Goal: Task Accomplishment & Management: Complete application form

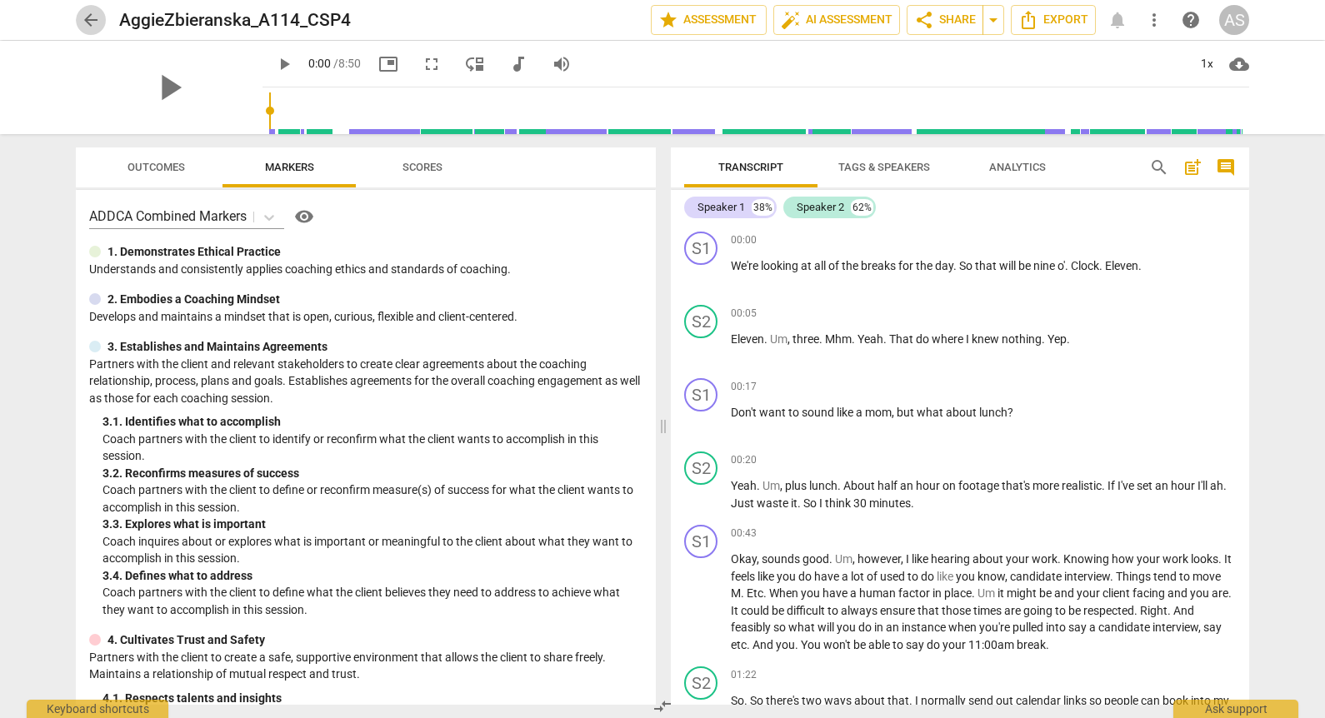
click at [90, 26] on span "arrow_back" at bounding box center [91, 20] width 20 height 20
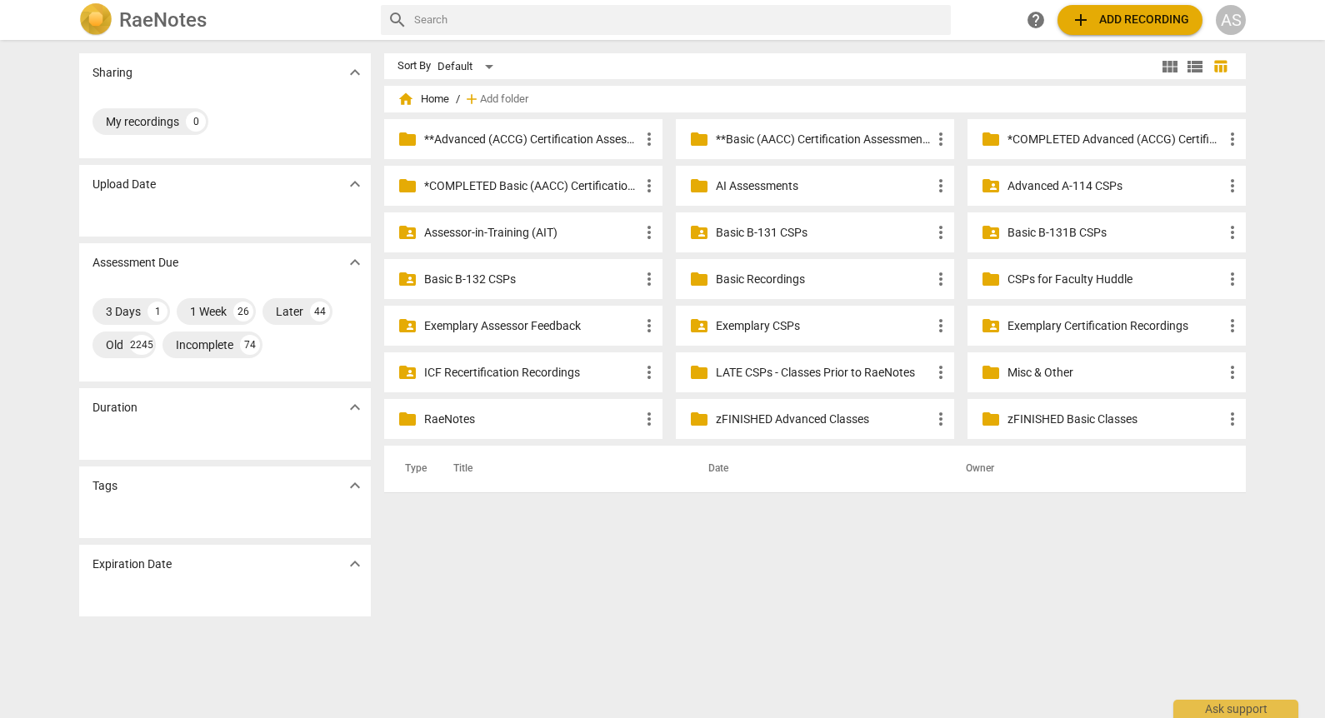
click at [1052, 192] on p "Advanced A-114 CSPs" at bounding box center [1114, 185] width 215 height 17
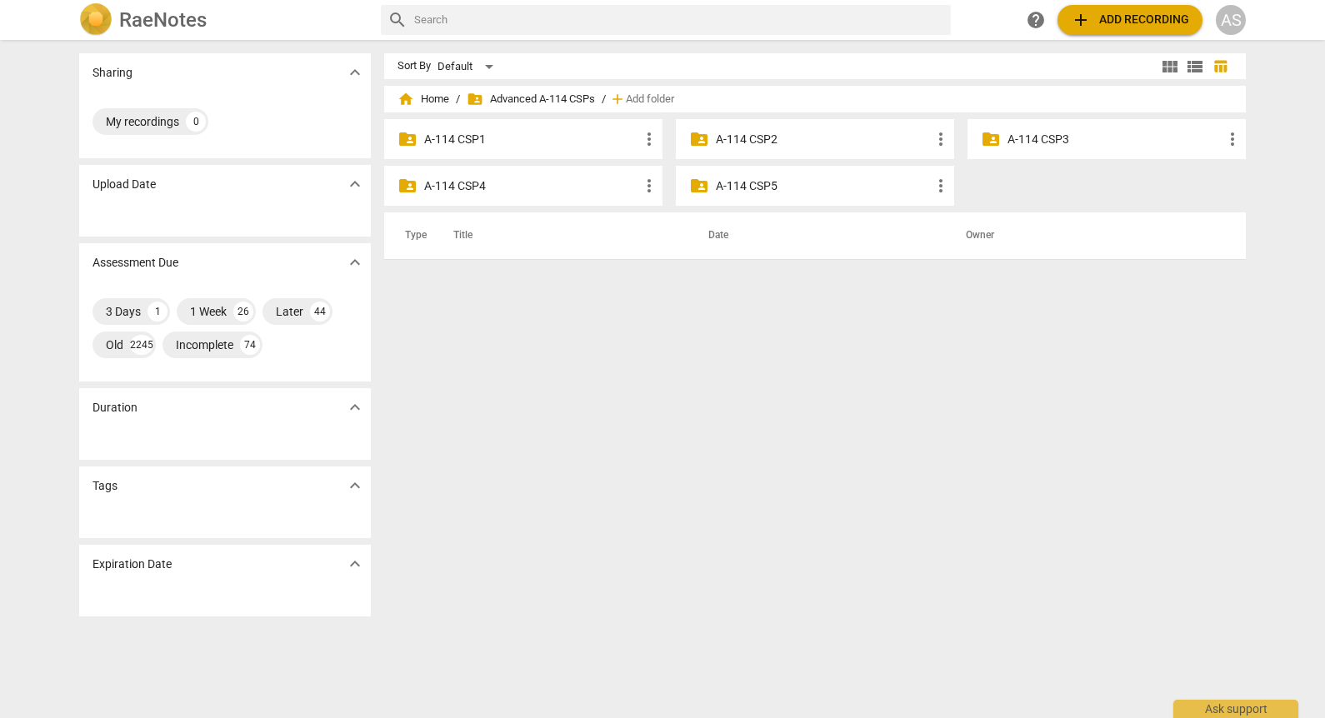
click at [532, 187] on p "A-114 CSP4" at bounding box center [531, 185] width 215 height 17
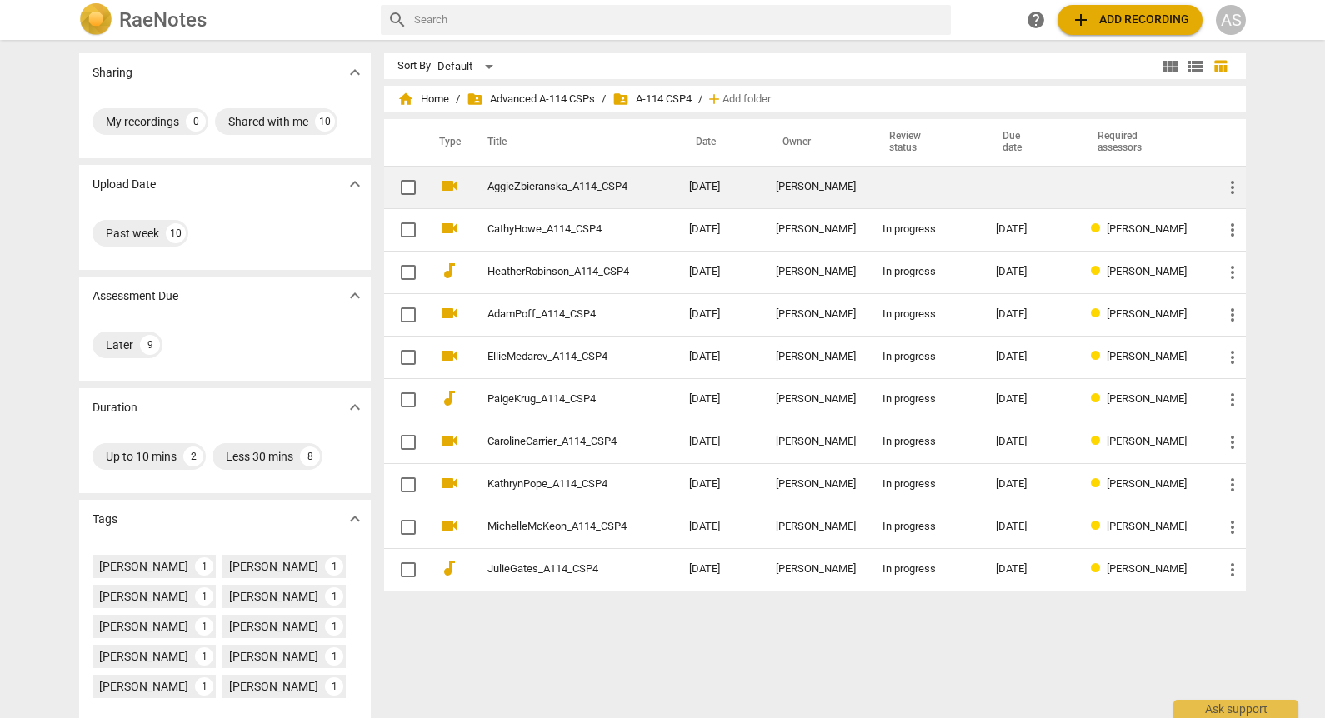
click at [772, 187] on td "[PERSON_NAME]" at bounding box center [815, 187] width 107 height 42
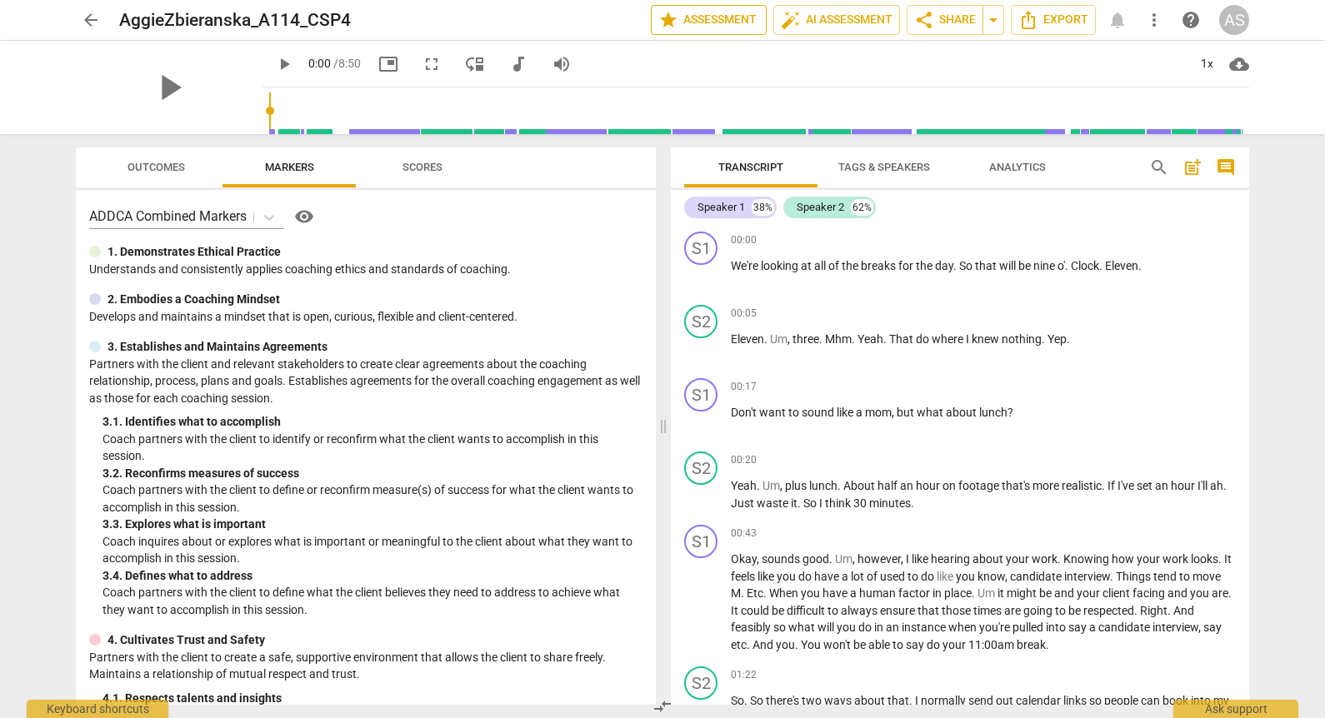
click at [737, 24] on span "star Assessment" at bounding box center [708, 20] width 101 height 20
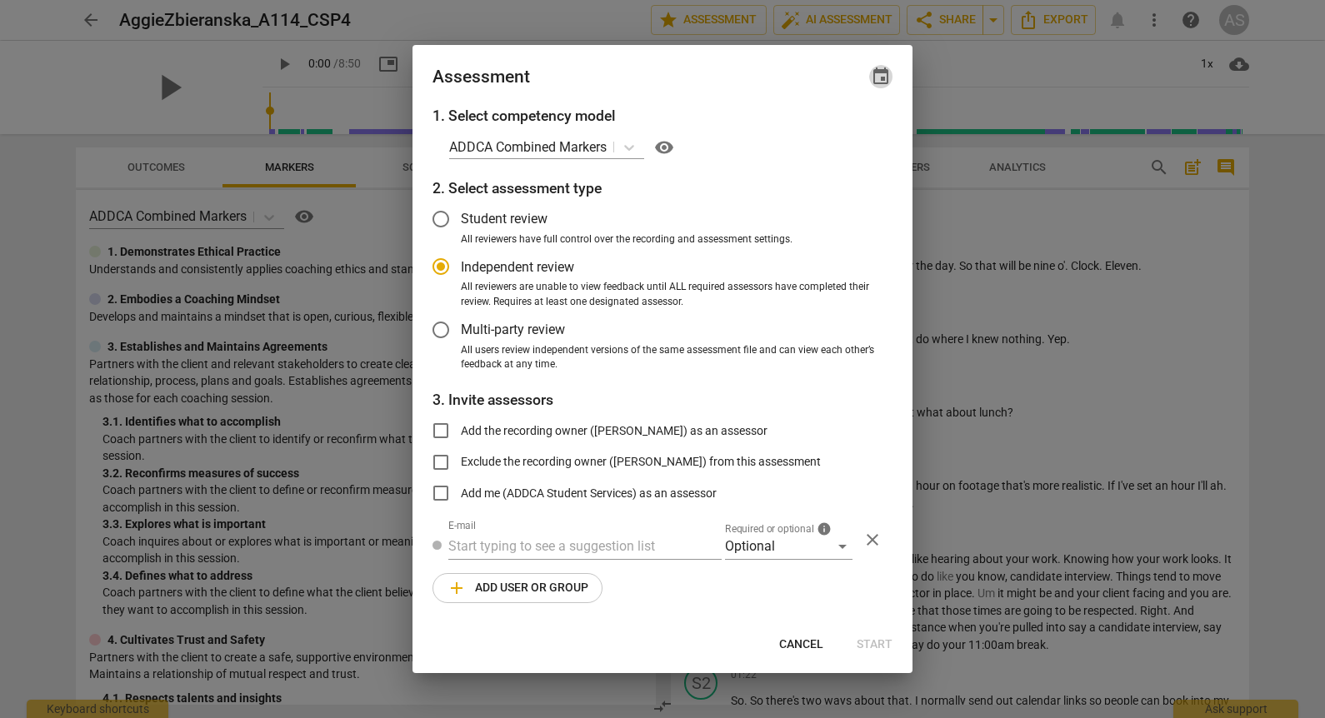
click at [874, 77] on span "event" at bounding box center [881, 77] width 20 height 20
radio input "false"
click at [827, 138] on input "date" at bounding box center [780, 134] width 117 height 24
type input "[DATE]"
click at [702, 95] on div at bounding box center [662, 359] width 1325 height 718
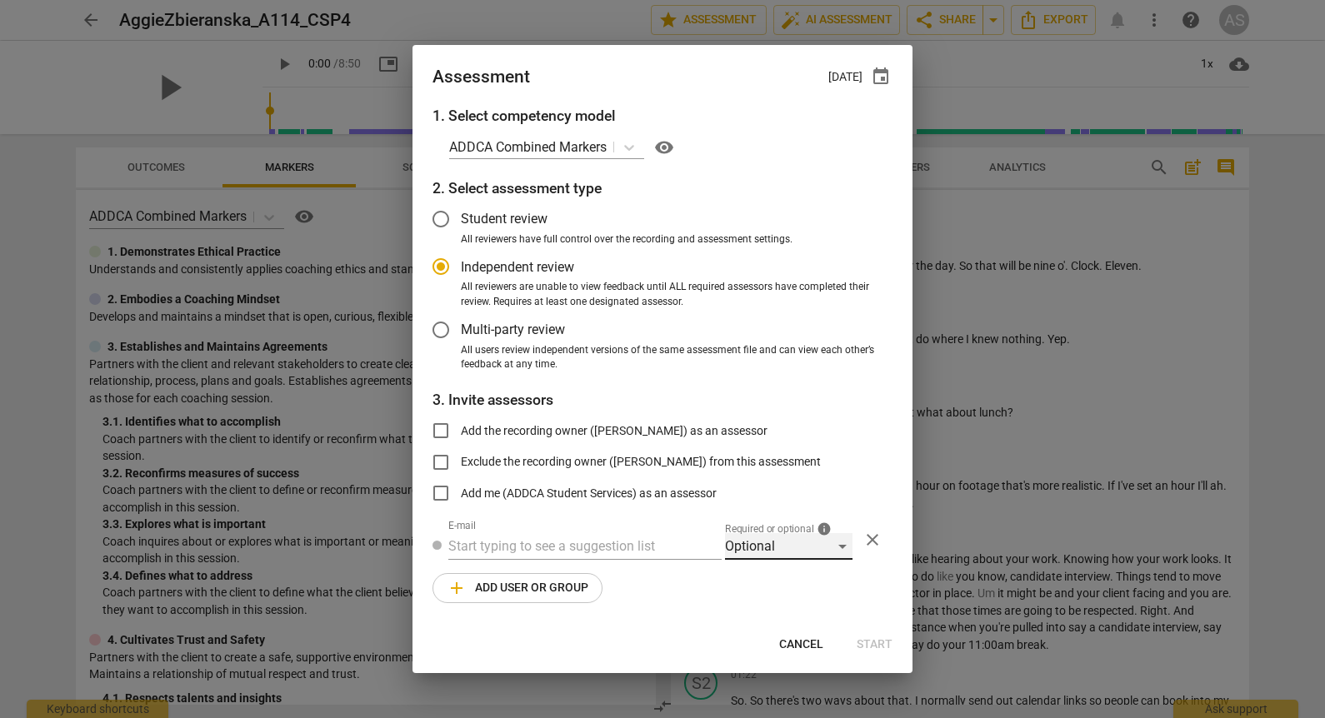
click at [778, 541] on div "Optional" at bounding box center [788, 546] width 127 height 27
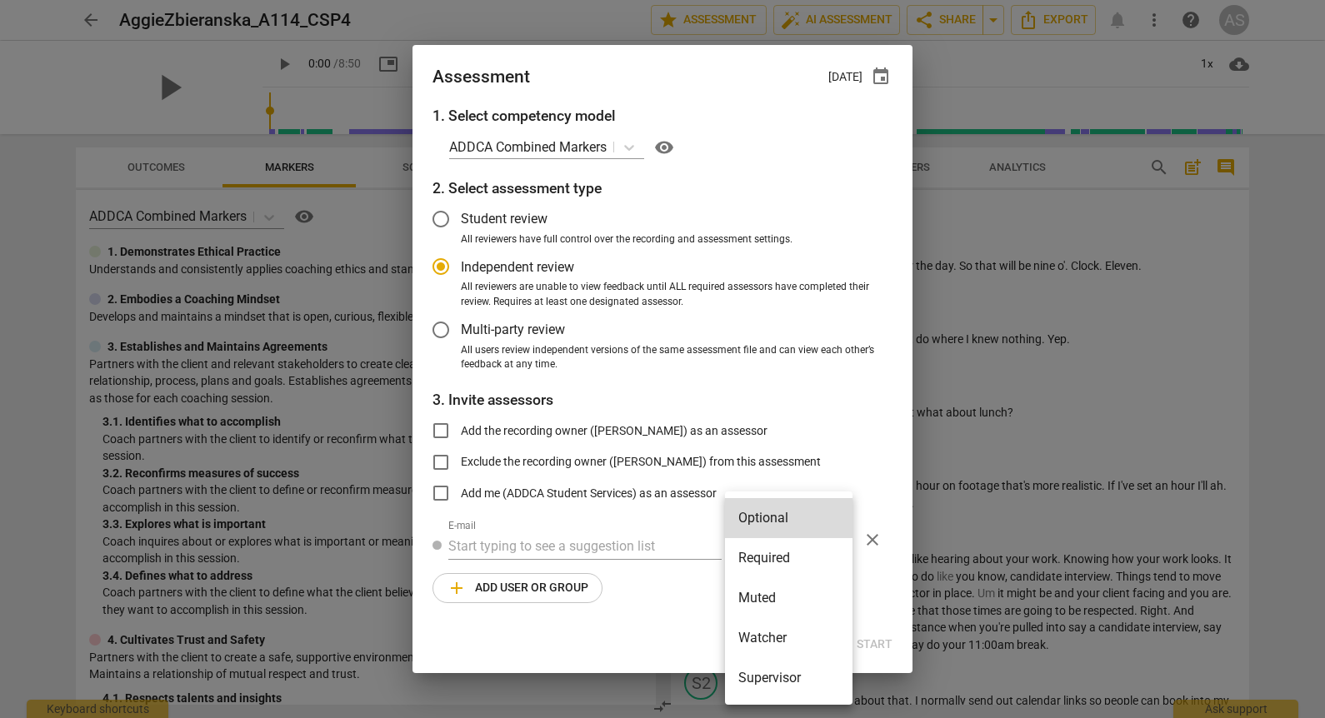
click at [776, 551] on li "Required" at bounding box center [788, 558] width 127 height 40
radio input "false"
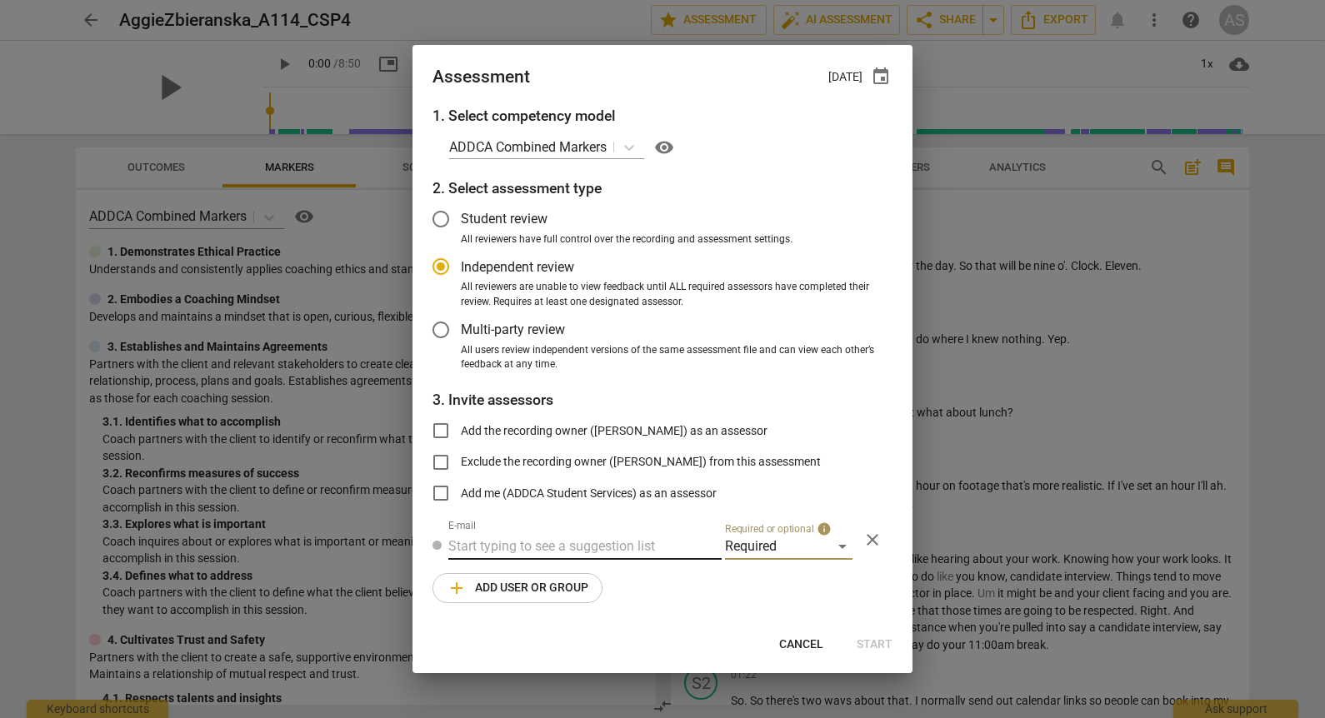
click at [557, 539] on input "text" at bounding box center [584, 546] width 273 height 27
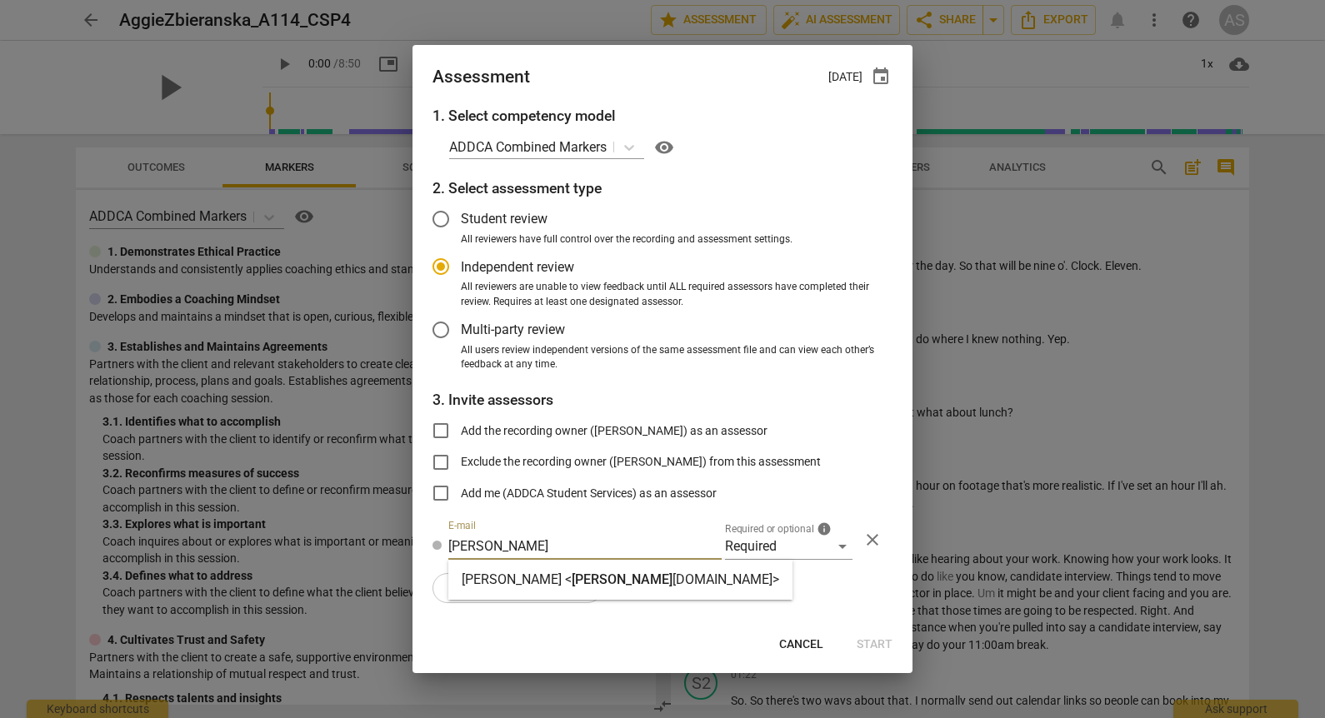
type input "[PERSON_NAME]"
click at [572, 579] on span "[PERSON_NAME]" at bounding box center [622, 580] width 101 height 16
radio input "false"
type input "[PERSON_NAME] <[PERSON_NAME][EMAIL_ADDRESS][DOMAIN_NAME]>"
click at [517, 589] on span "add Add user or group" at bounding box center [518, 588] width 142 height 20
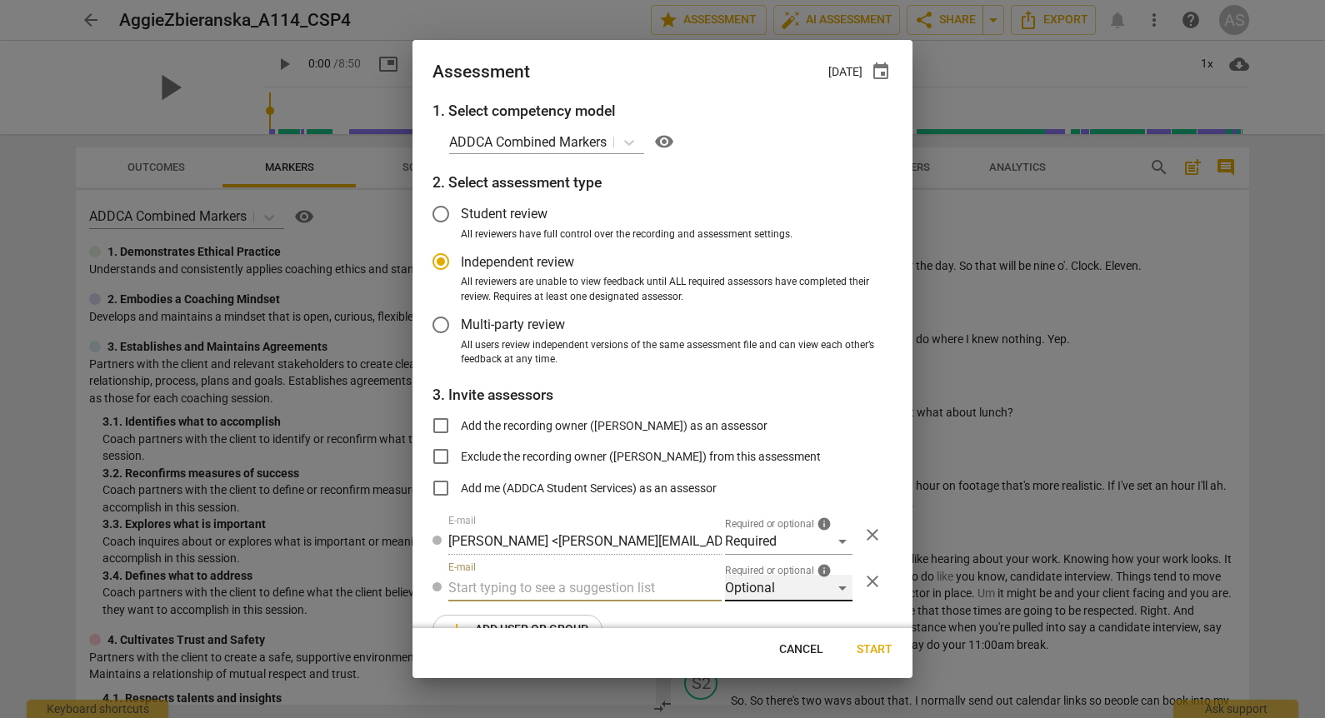
click at [784, 585] on div "Optional" at bounding box center [788, 588] width 127 height 27
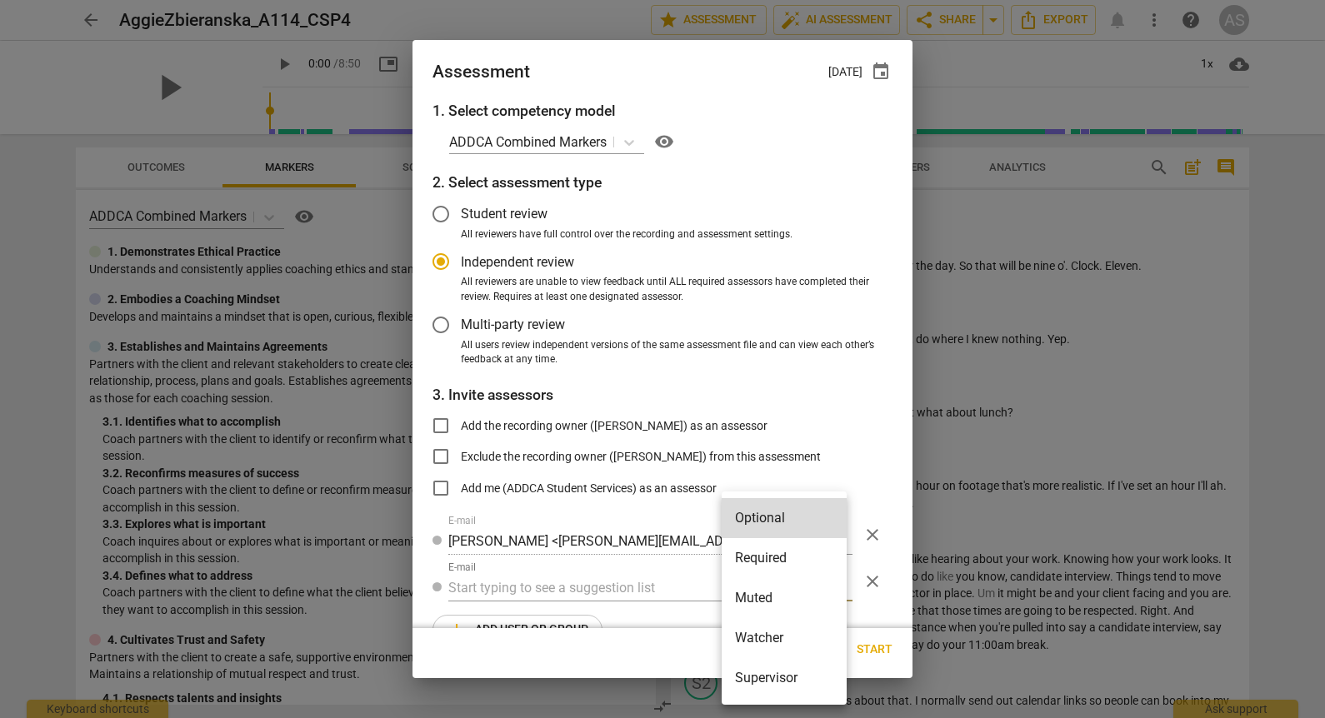
click at [787, 605] on li "Muted" at bounding box center [784, 598] width 125 height 40
radio input "false"
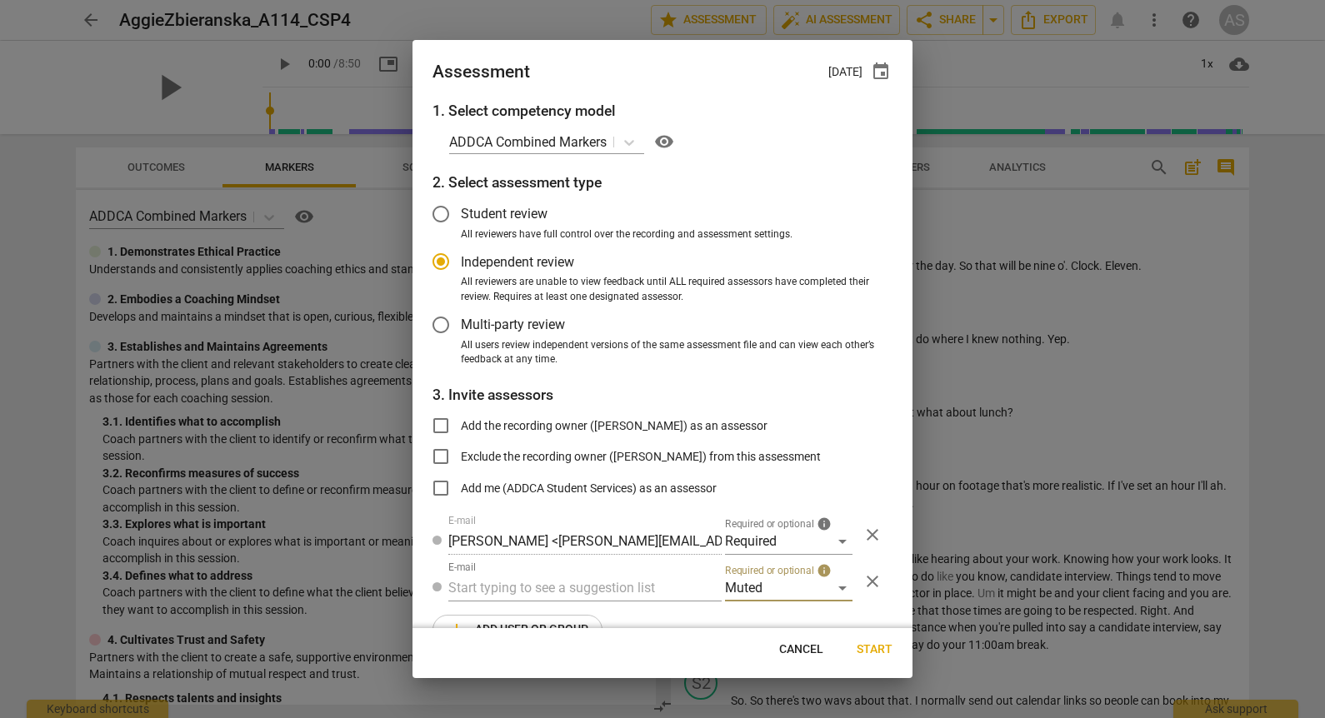
click at [641, 592] on input "text" at bounding box center [584, 588] width 273 height 27
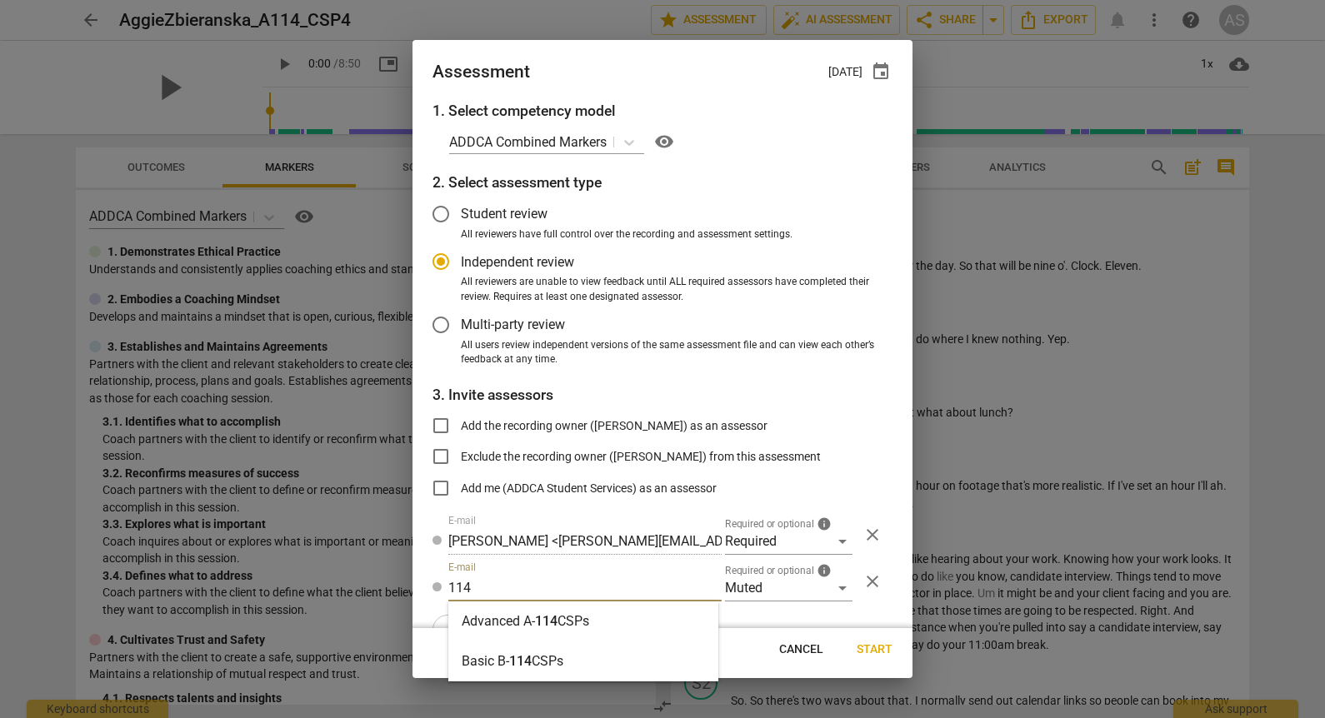
type input "114"
click at [629, 610] on div "Advanced A- 114 CSPs" at bounding box center [583, 622] width 270 height 40
radio input "false"
type input "Advanced A-114 CSPs"
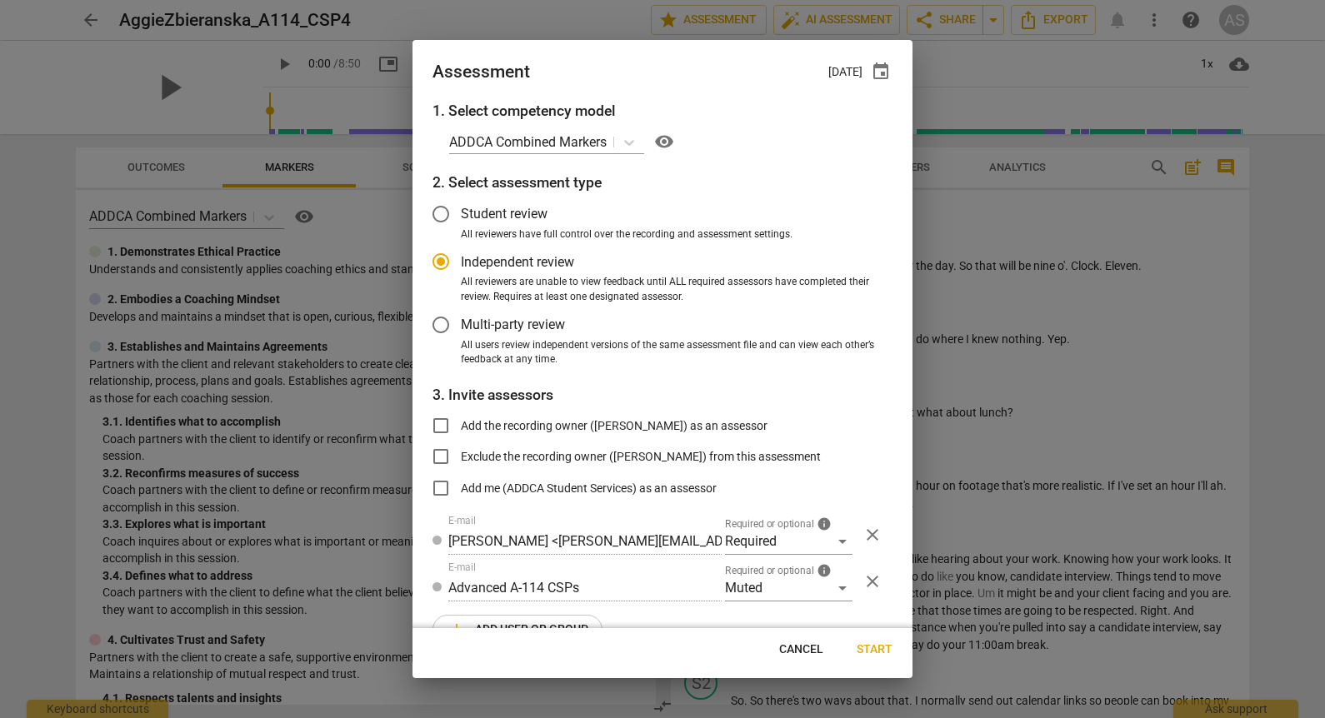
click at [862, 640] on button "Start" at bounding box center [874, 650] width 62 height 30
radio input "false"
type input "[PERSON_NAME] <[PERSON_NAME][EMAIL_ADDRESS][DOMAIN_NAME]>"
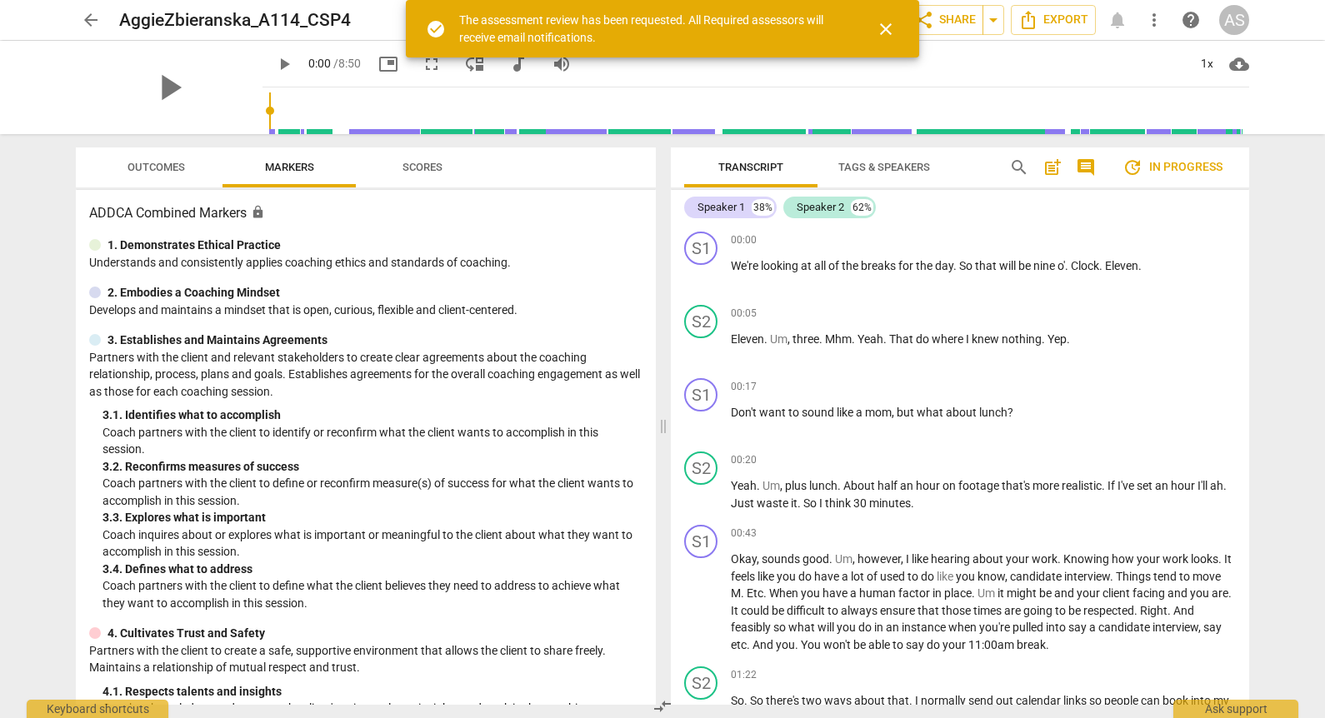
click at [120, 88] on div "play_arrow" at bounding box center [169, 87] width 187 height 93
click at [149, 79] on span "play_arrow" at bounding box center [168, 87] width 43 height 43
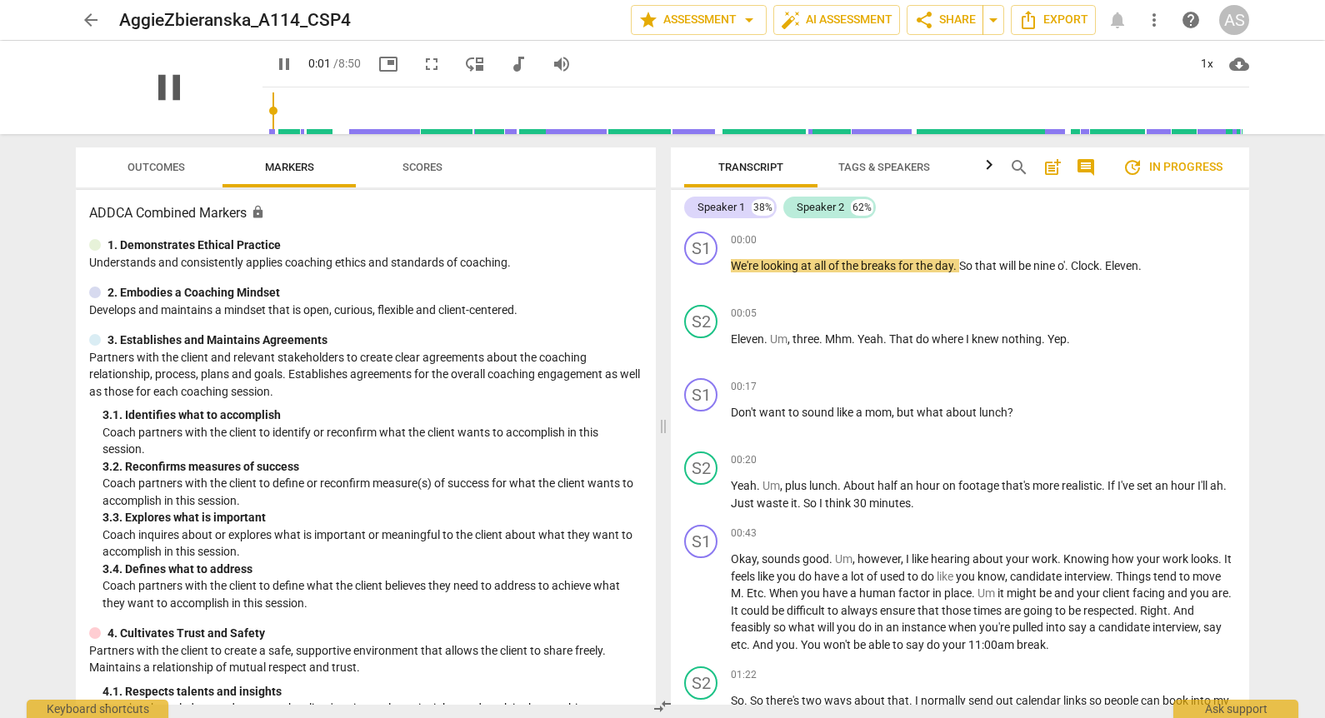
click at [171, 86] on span "pause" at bounding box center [168, 87] width 43 height 43
type input "2"
click at [379, 59] on span "picture_in_picture" at bounding box center [388, 64] width 20 height 20
click at [92, 18] on span "arrow_back" at bounding box center [91, 20] width 20 height 20
